Goal: Task Accomplishment & Management: Manage account settings

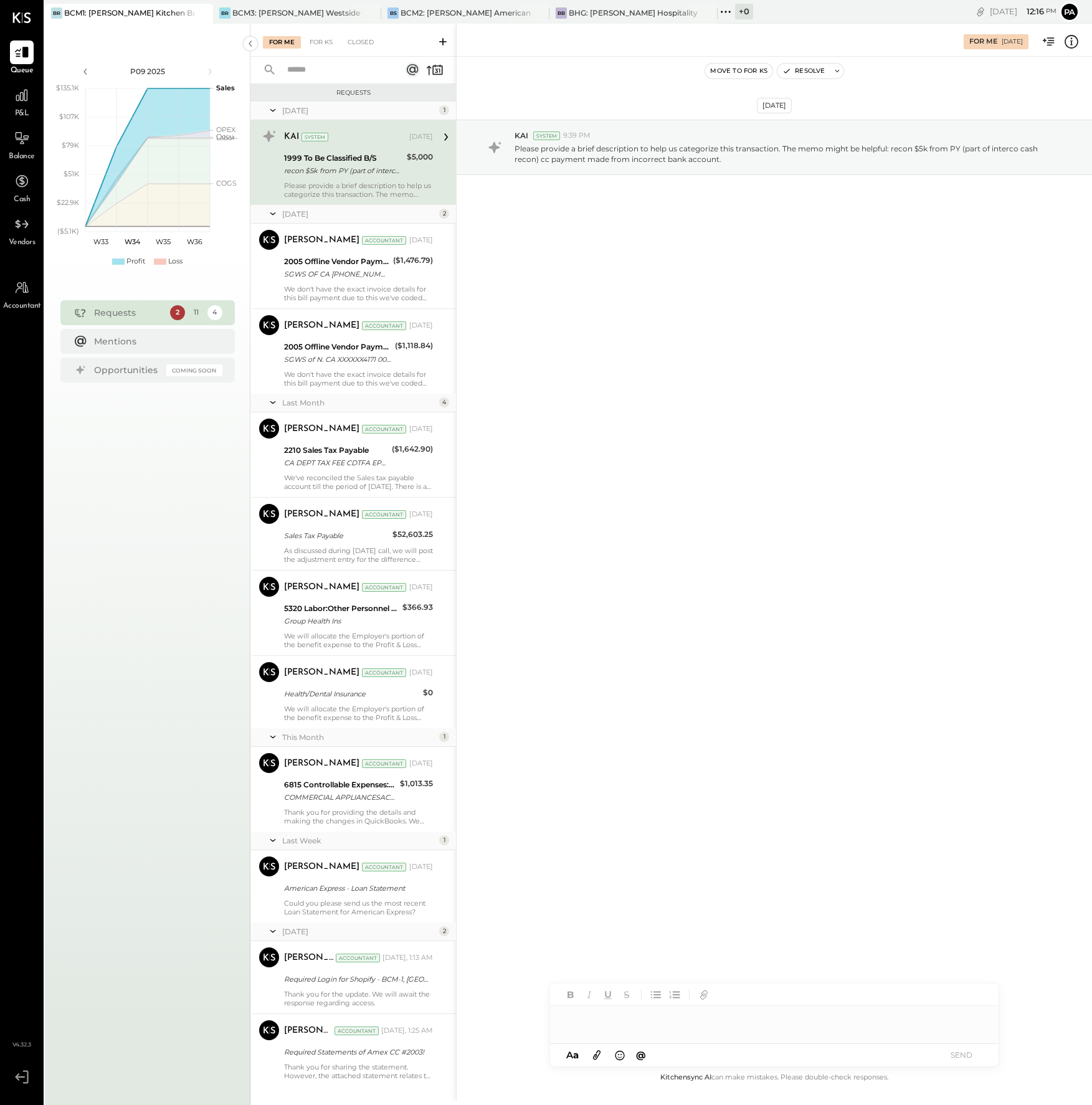
click at [1033, 251] on div "[DATE] KAI System 9:39 PM Please provide a brief description to help us categor…" at bounding box center [774, 178] width 636 height 180
click at [466, 8] on div "BCM2: [PERSON_NAME] American Cooking" at bounding box center [466, 12] width 130 height 11
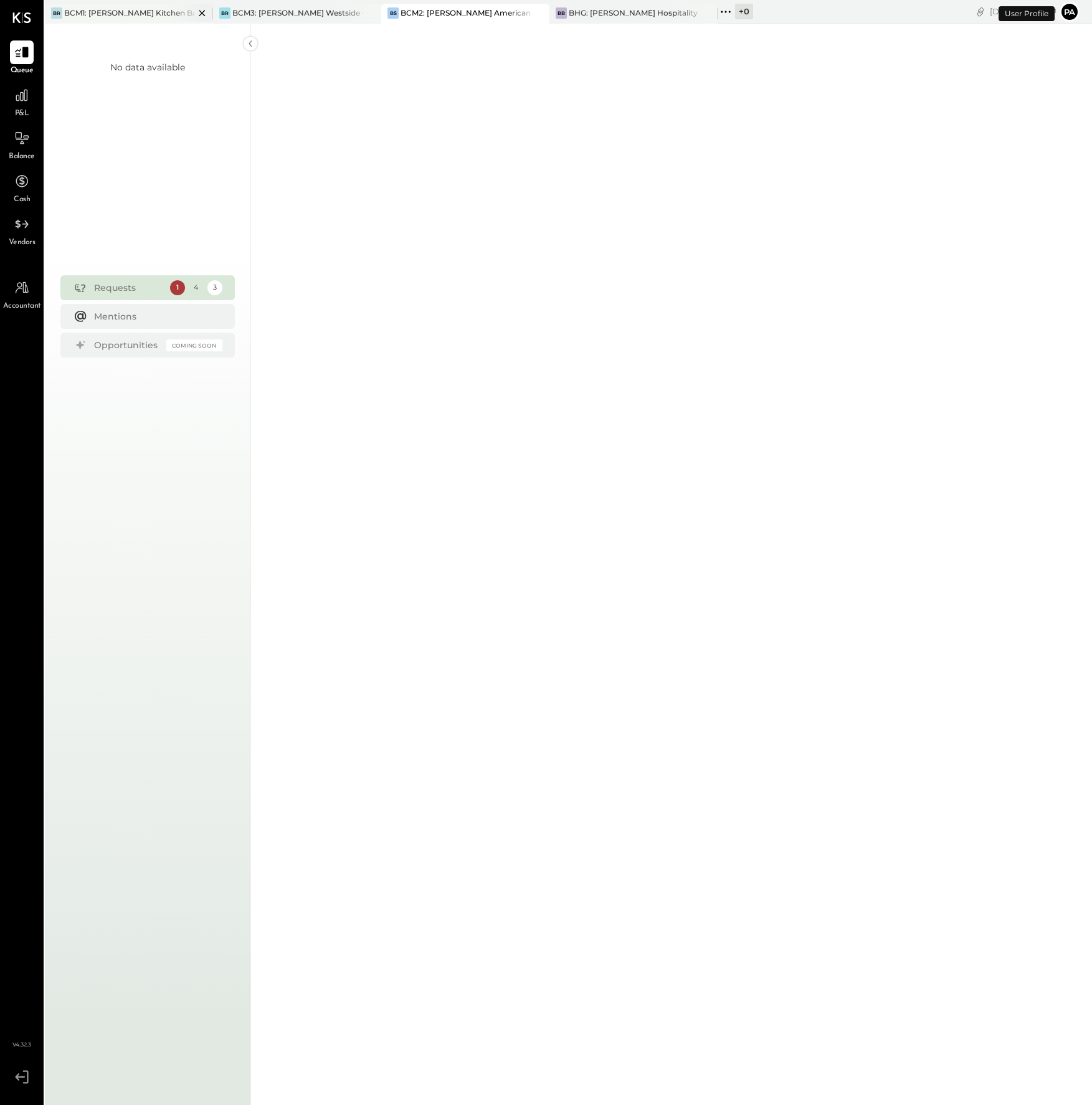
click at [113, 13] on body "Queue P&L Balance Cash Vendors Accountant v 4.32.3 BR BCM1: [GEOGRAPHIC_DATA]-[…" at bounding box center [546, 552] width 1092 height 1105
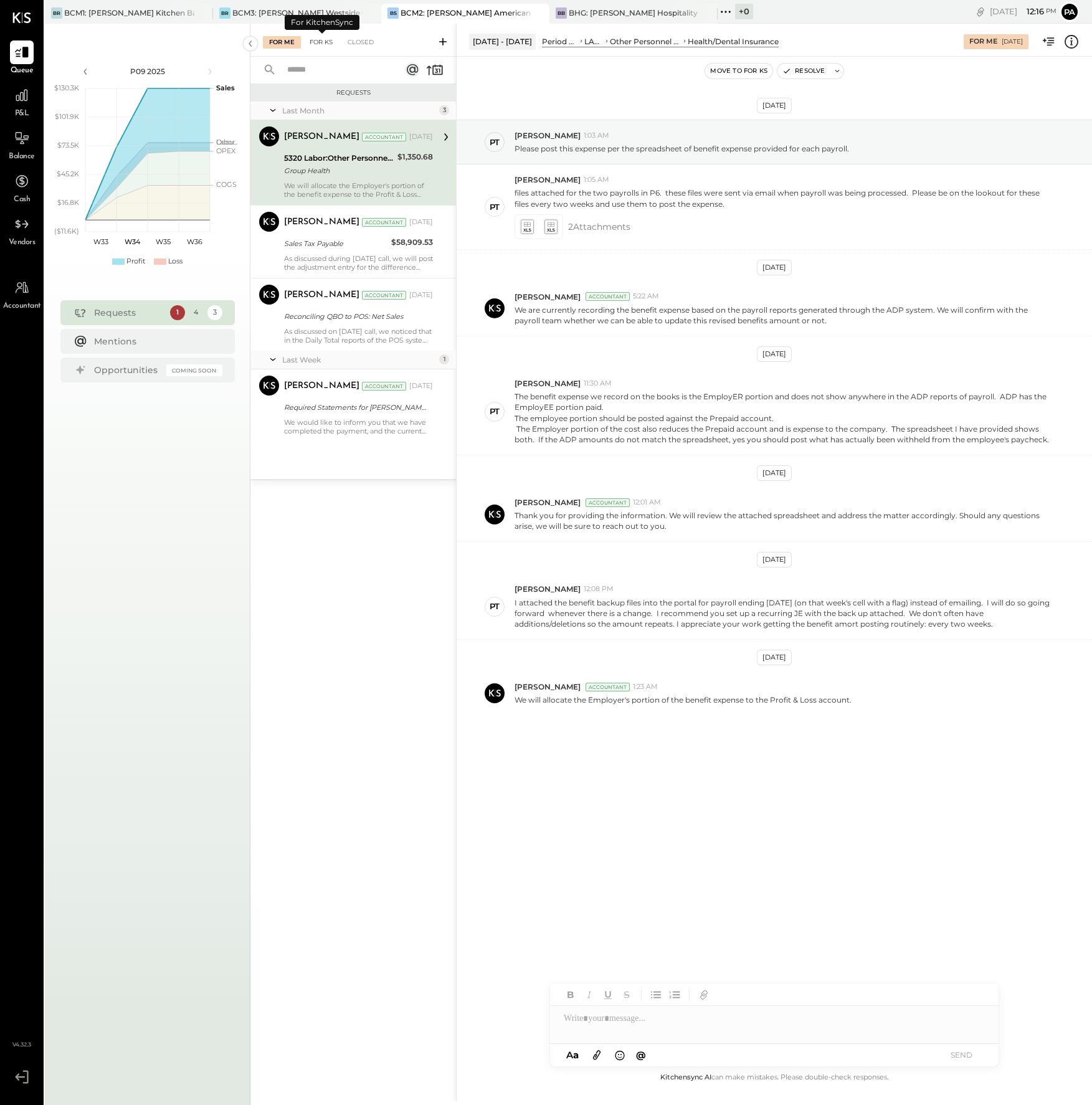
click at [316, 40] on div "For KS" at bounding box center [320, 42] width 35 height 12
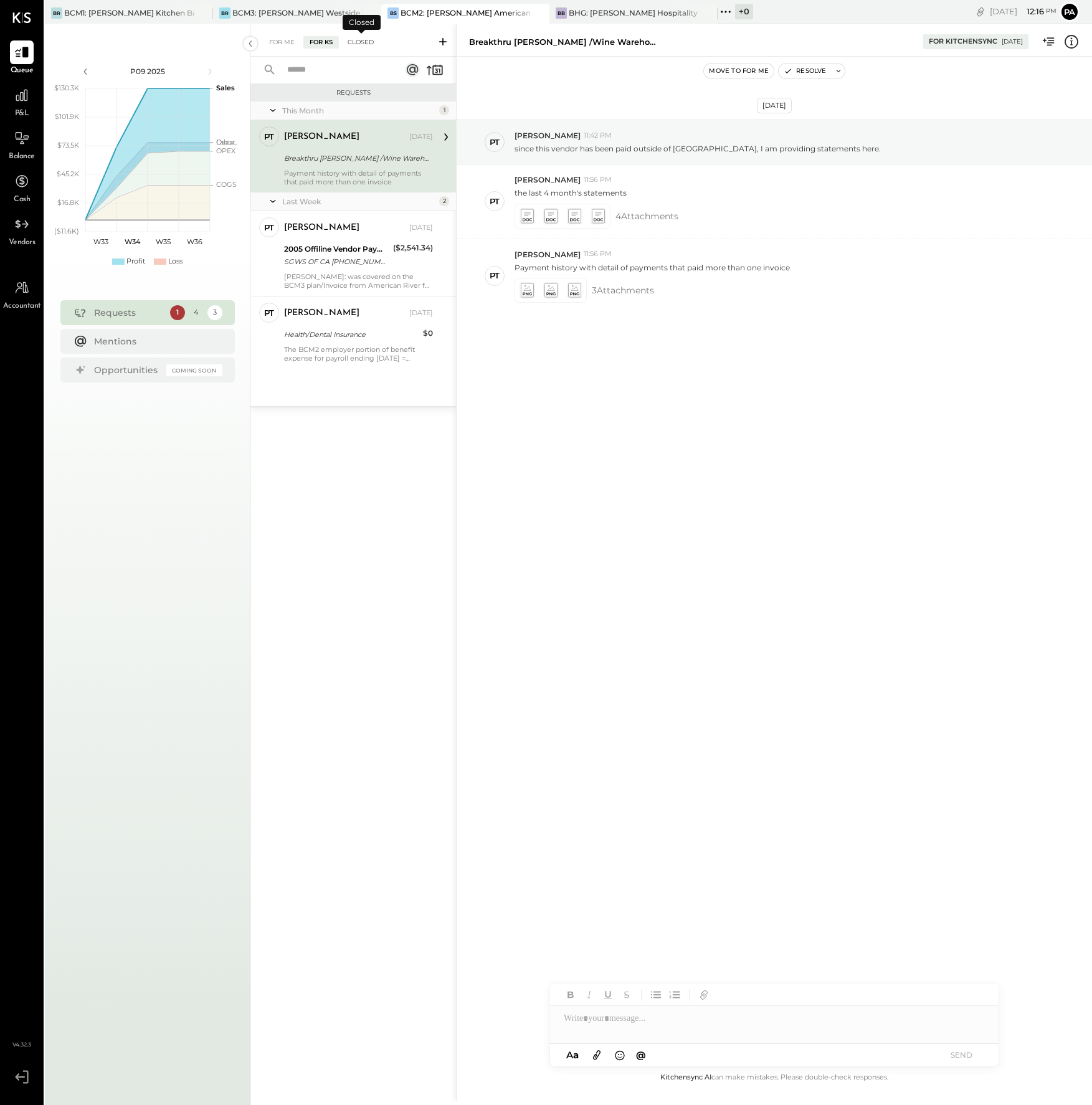
click at [360, 40] on div "Closed" at bounding box center [360, 42] width 38 height 12
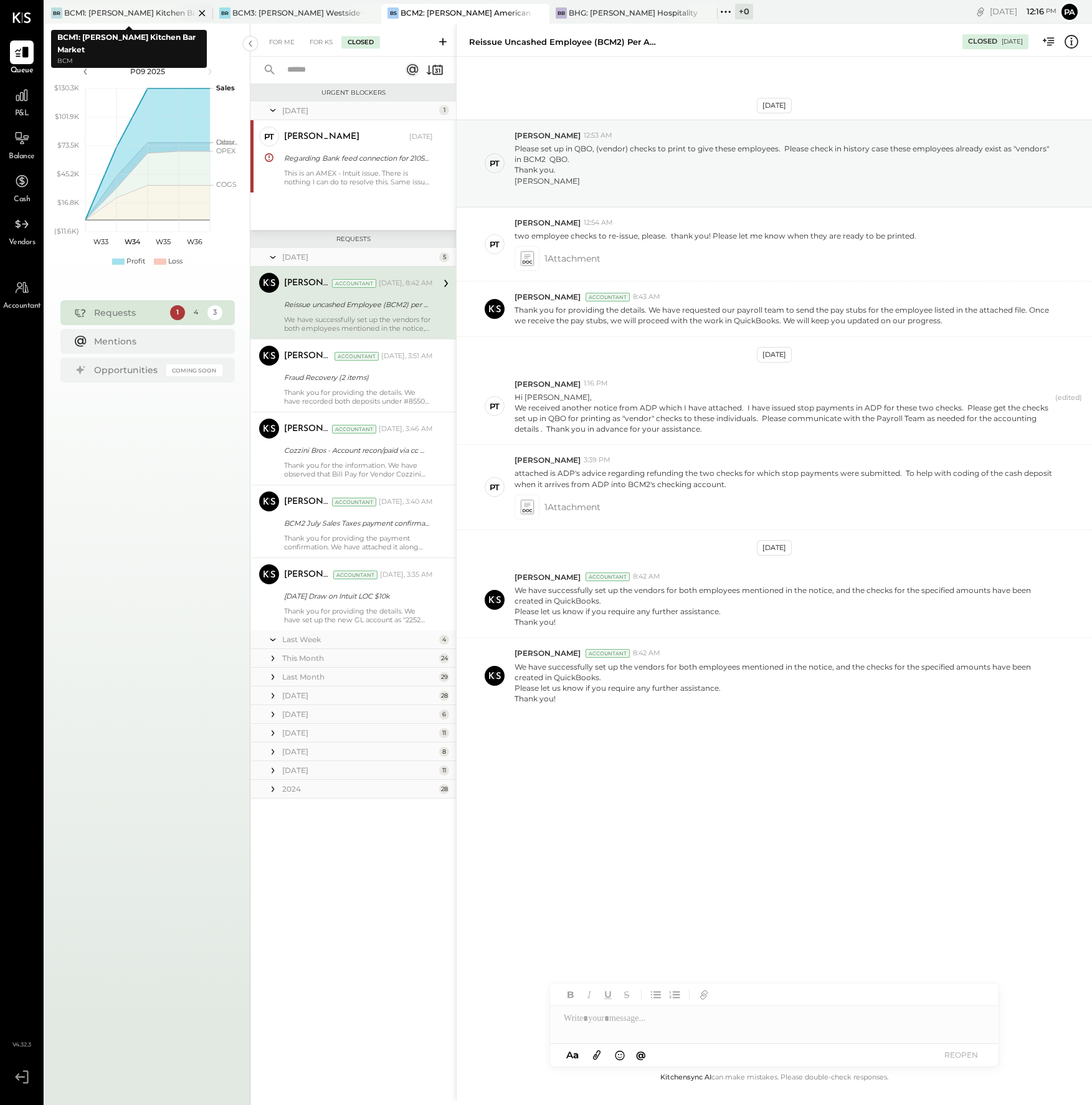
click at [128, 8] on div "BCM1: [PERSON_NAME] Kitchen Bar Market" at bounding box center [129, 12] width 130 height 11
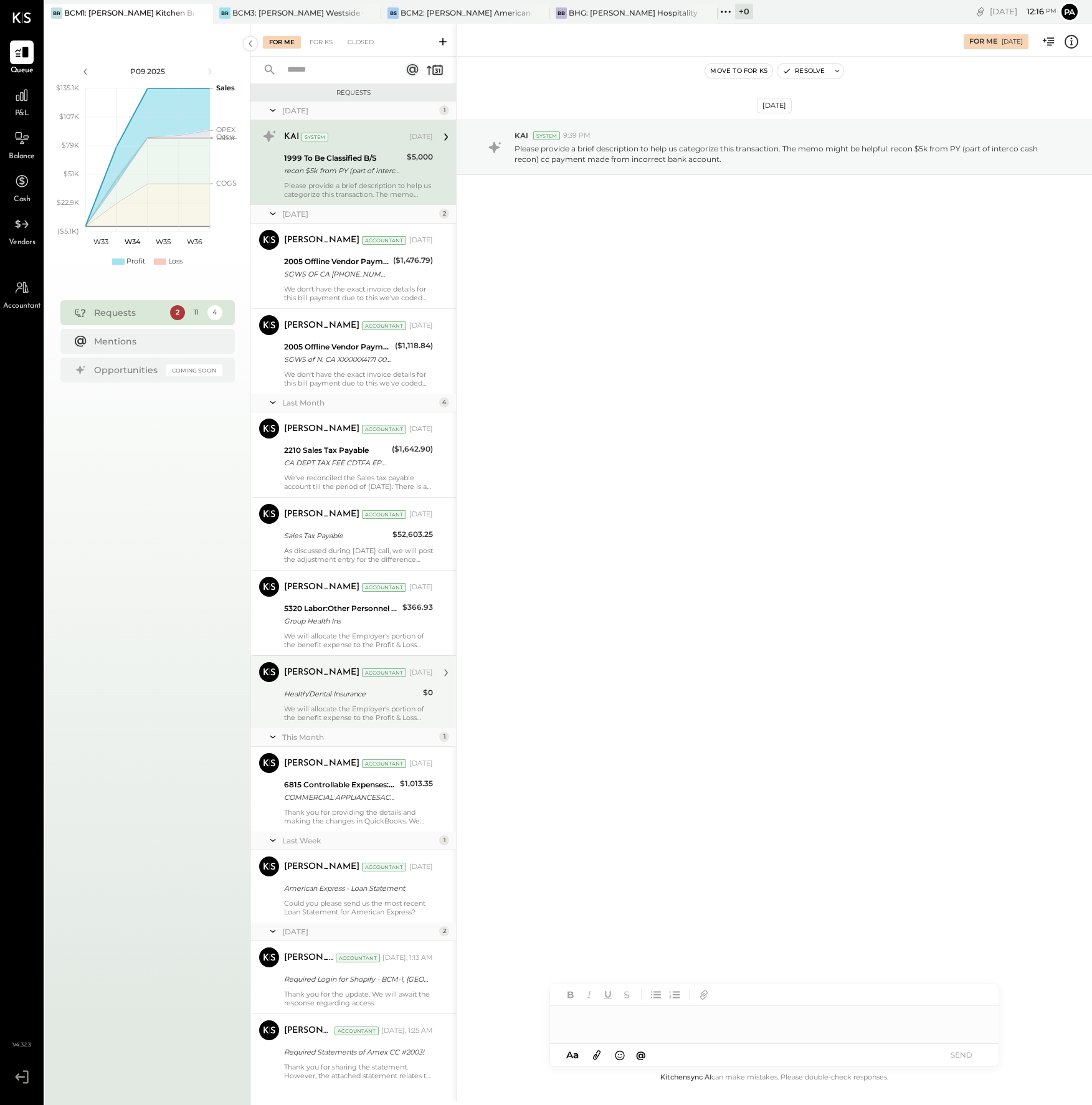
scroll to position [42, 0]
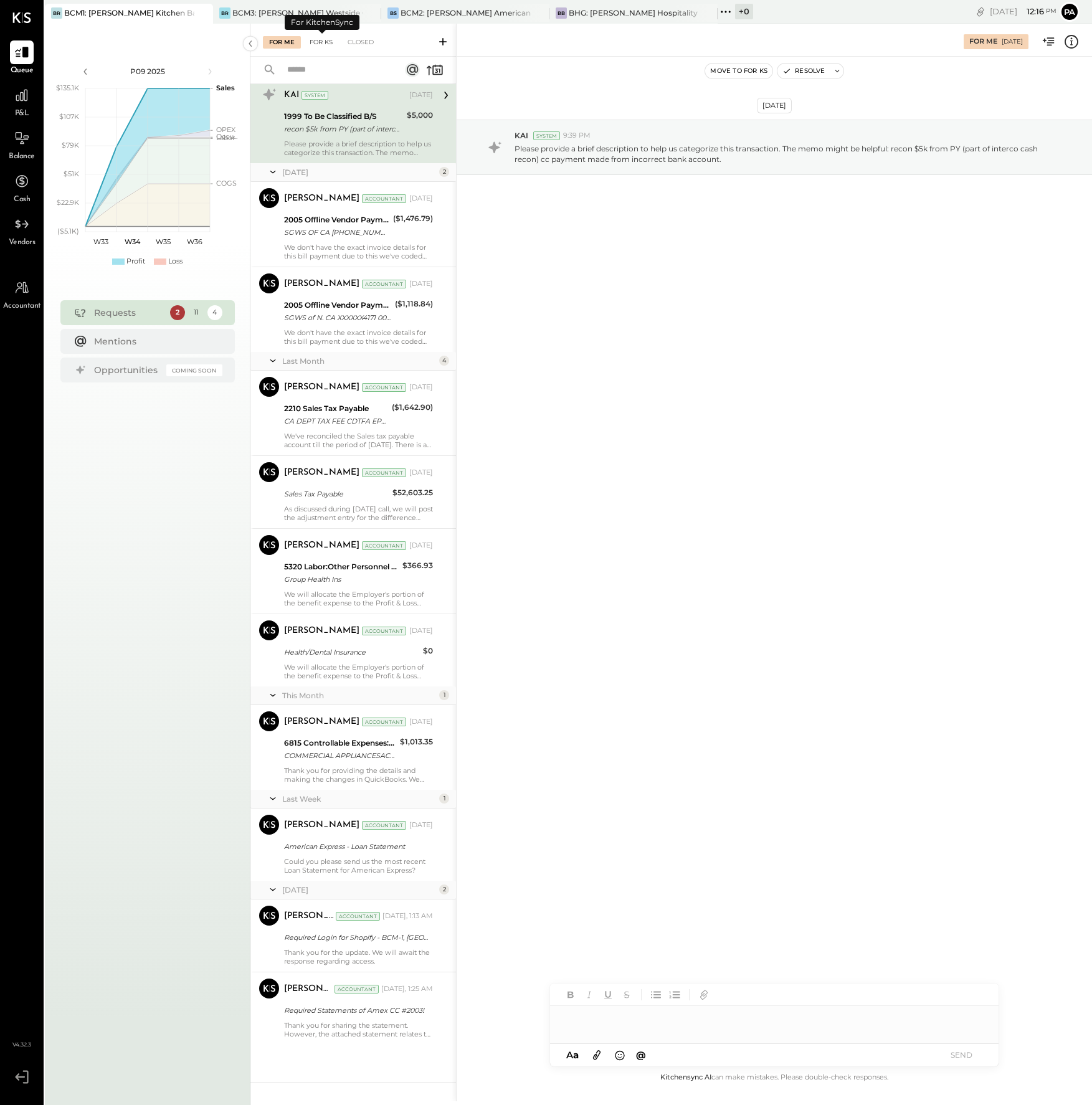
click at [321, 42] on div "For KS" at bounding box center [320, 42] width 35 height 12
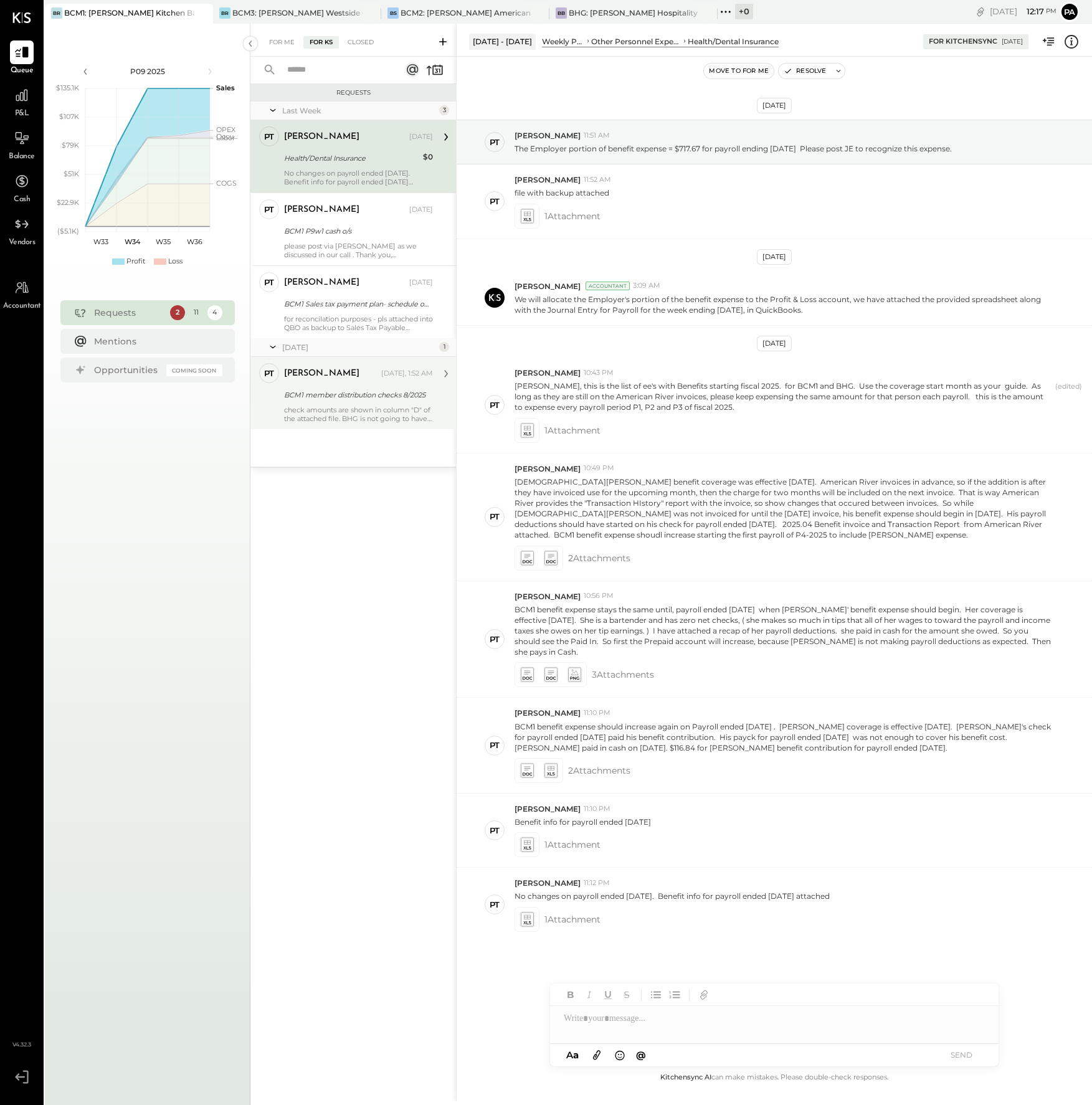
click at [355, 411] on div "check amounts are shown in column "D" of the attached file. BHG is not going to…" at bounding box center [358, 414] width 149 height 17
